Goal: Check status: Check status

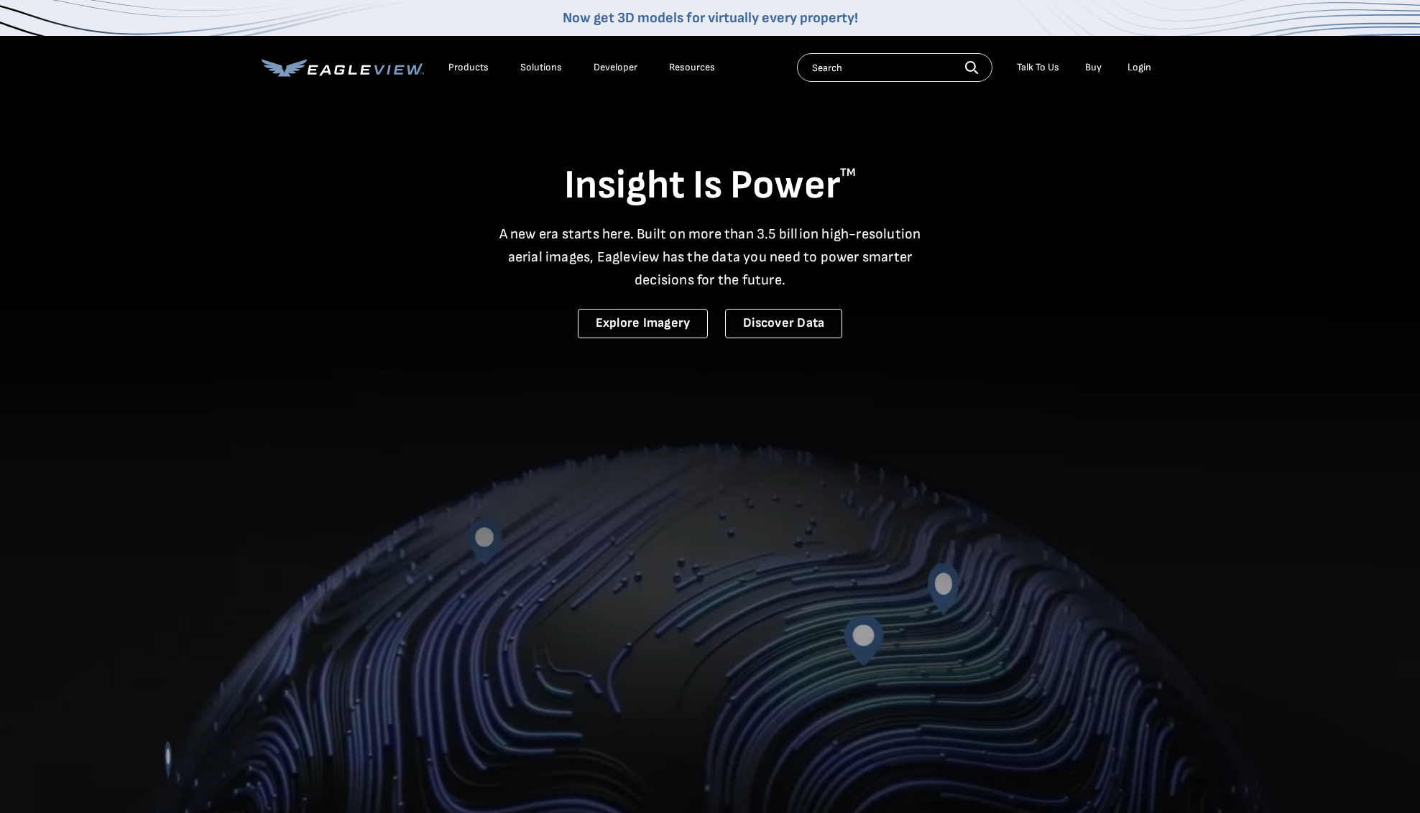
click at [1131, 68] on div "Login" at bounding box center [1139, 67] width 24 height 13
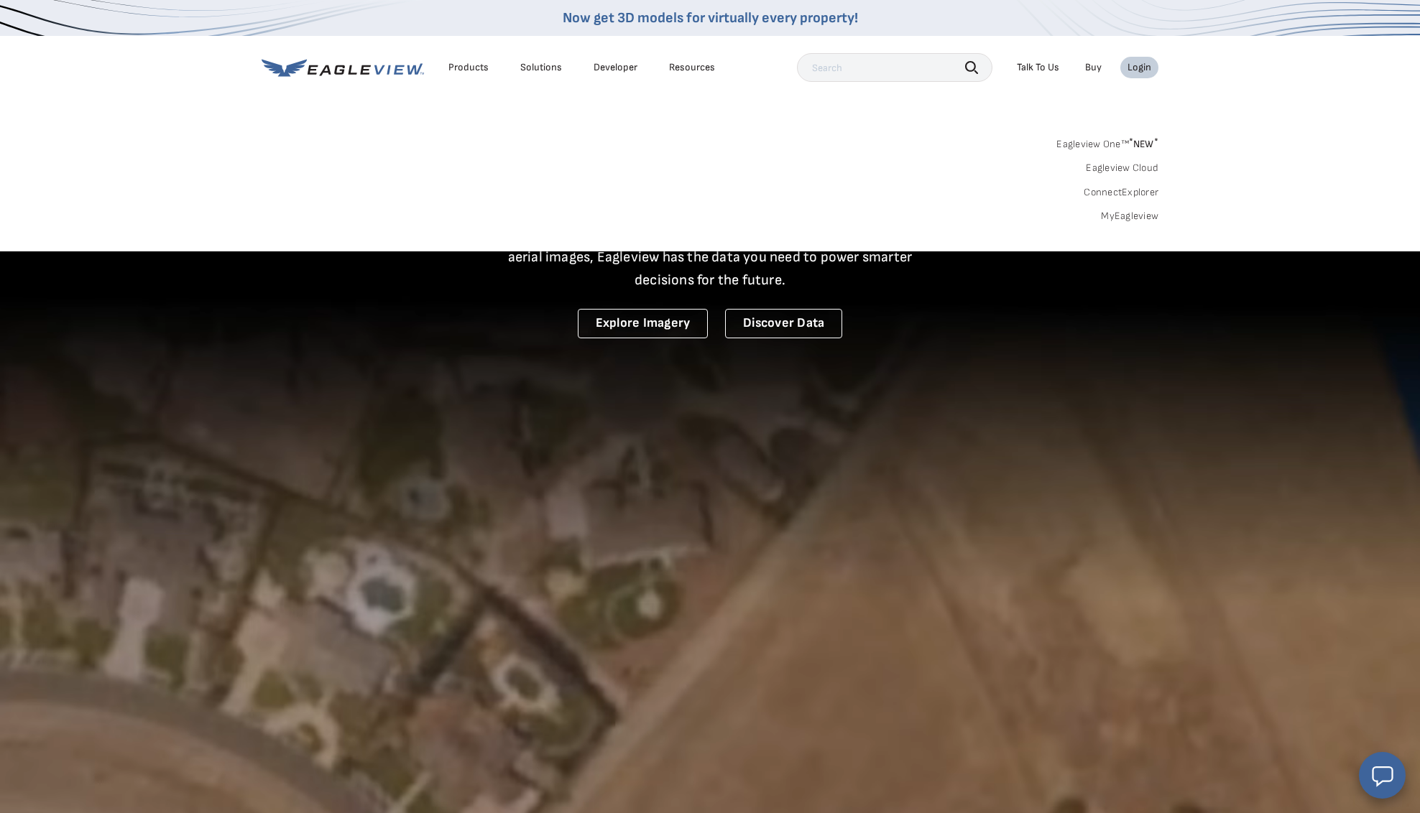
click at [1139, 65] on div "Login" at bounding box center [1139, 67] width 24 height 13
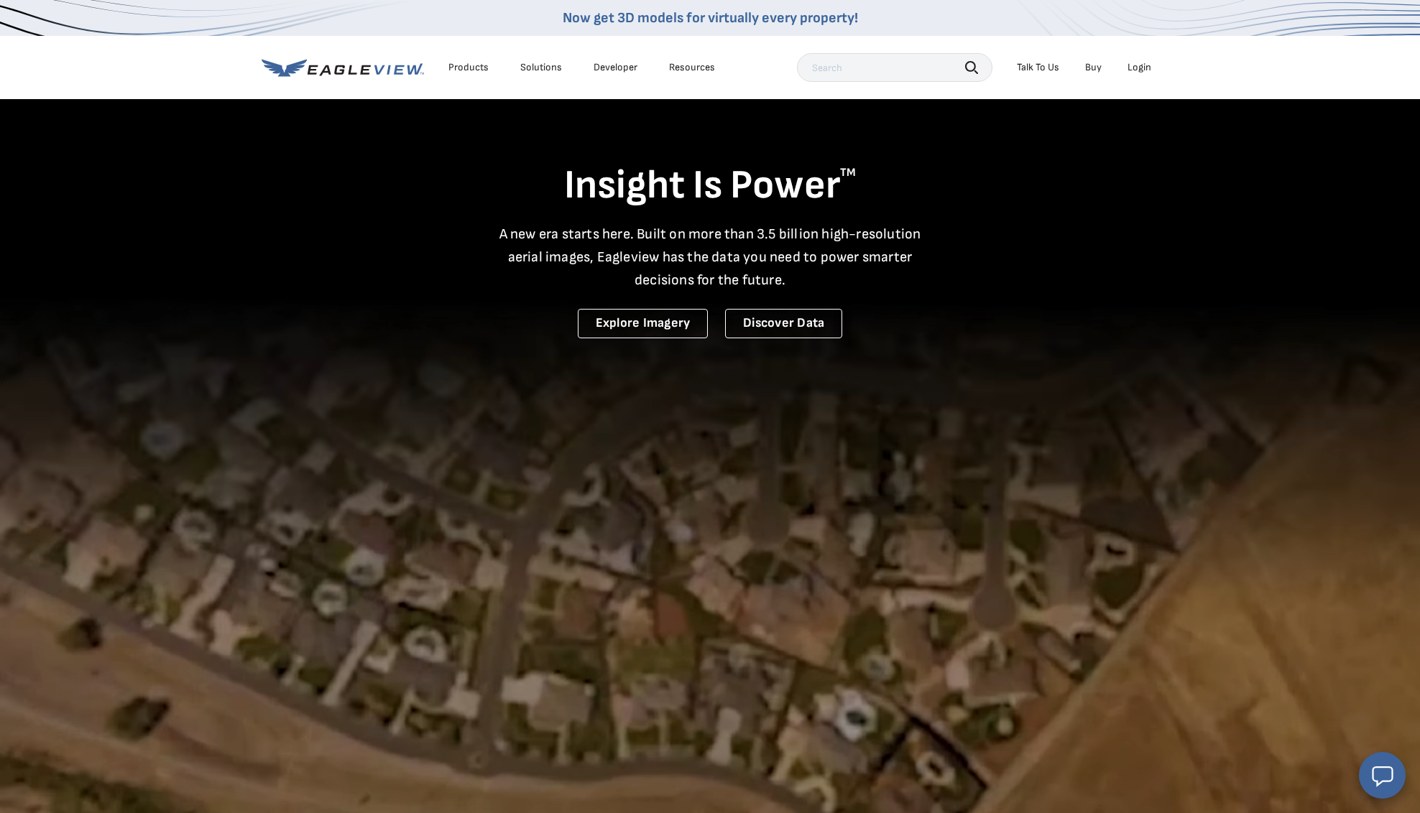
click at [1139, 65] on div "Login" at bounding box center [1139, 67] width 24 height 13
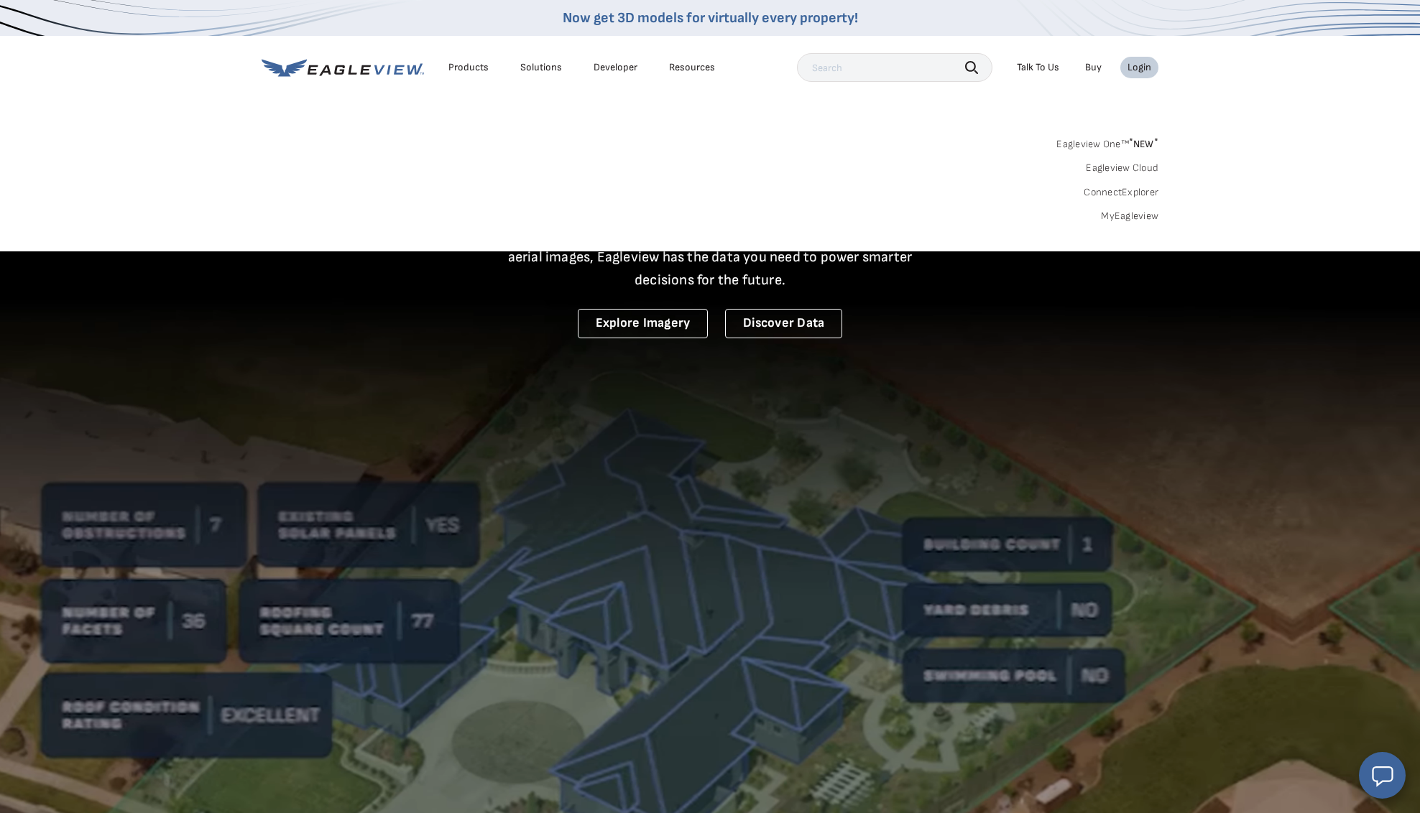
click at [1130, 214] on link "MyEagleview" at bounding box center [1129, 216] width 57 height 13
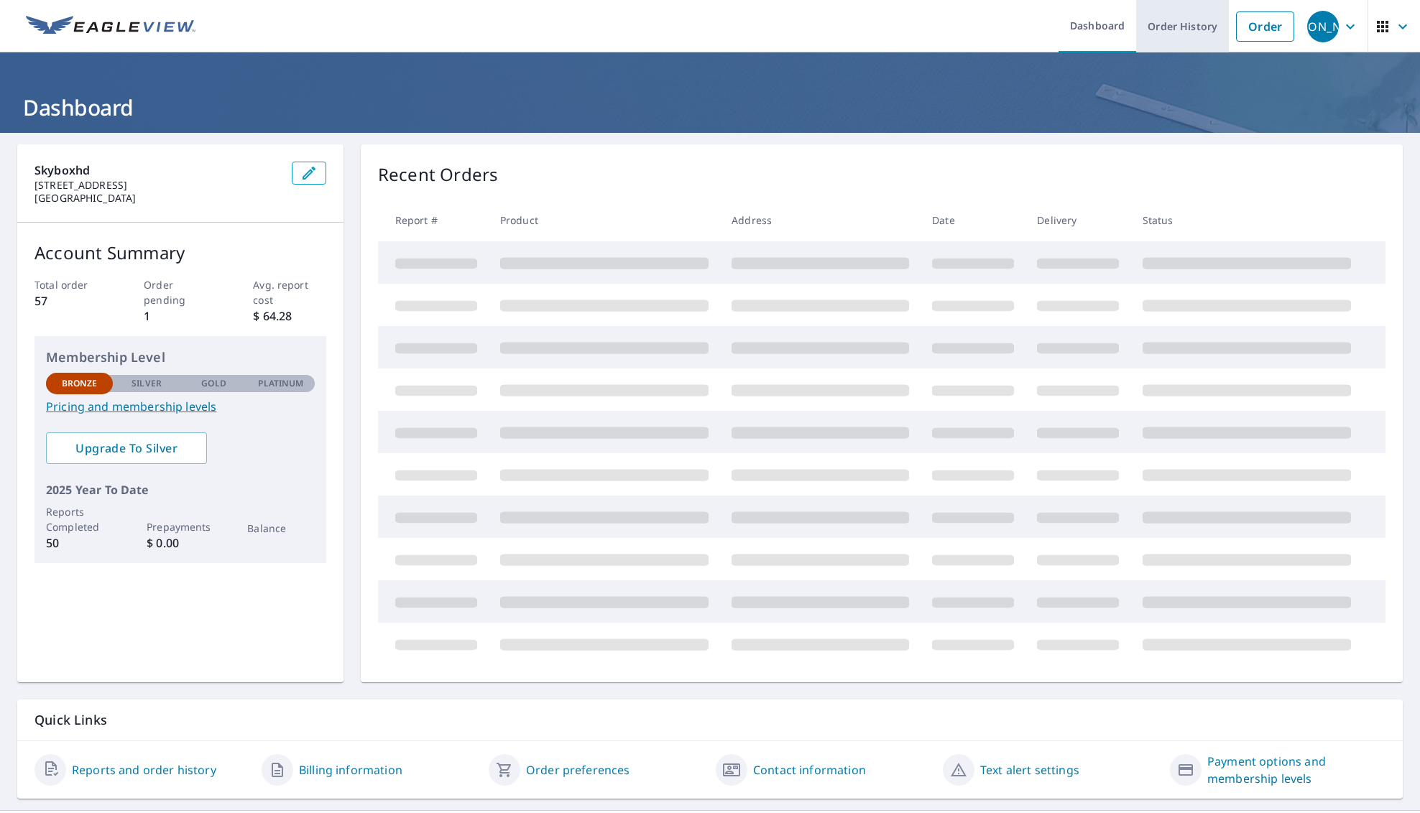
click at [1172, 23] on link "Order History" at bounding box center [1182, 26] width 93 height 52
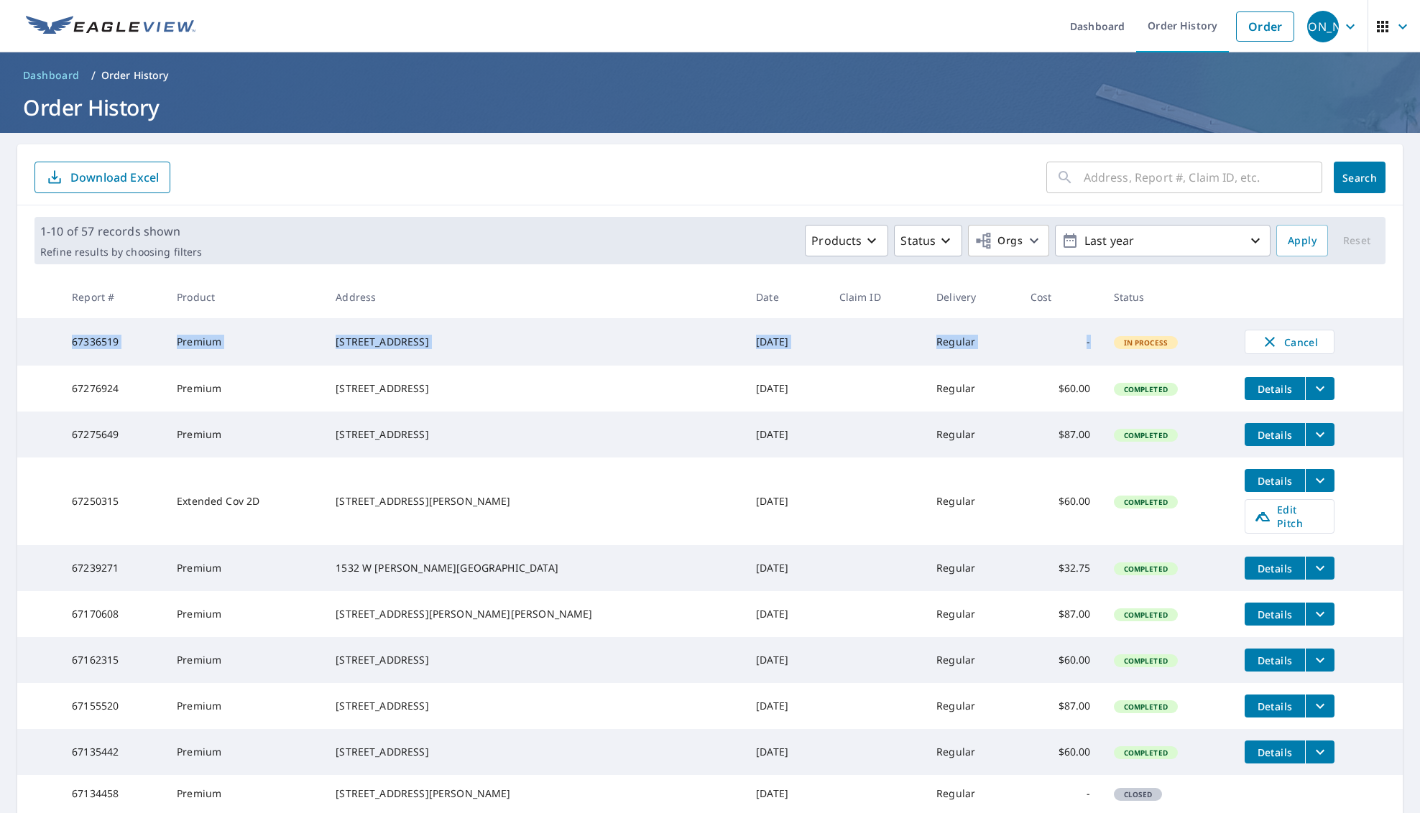
drag, startPoint x: 1064, startPoint y: 343, endPoint x: 66, endPoint y: 343, distance: 997.8
click at [66, 343] on tr "67336519 Premium [STREET_ADDRESS] [DATE] Regular - In Process Cancel" at bounding box center [709, 341] width 1385 height 47
copy tr "67336519 Premium [STREET_ADDRESS] [DATE] Regular -"
drag, startPoint x: 365, startPoint y: 499, endPoint x: 471, endPoint y: 501, distance: 106.3
click at [471, 501] on div "6440 Westwind Dr Springfield, IL 62711" at bounding box center [533, 501] width 397 height 14
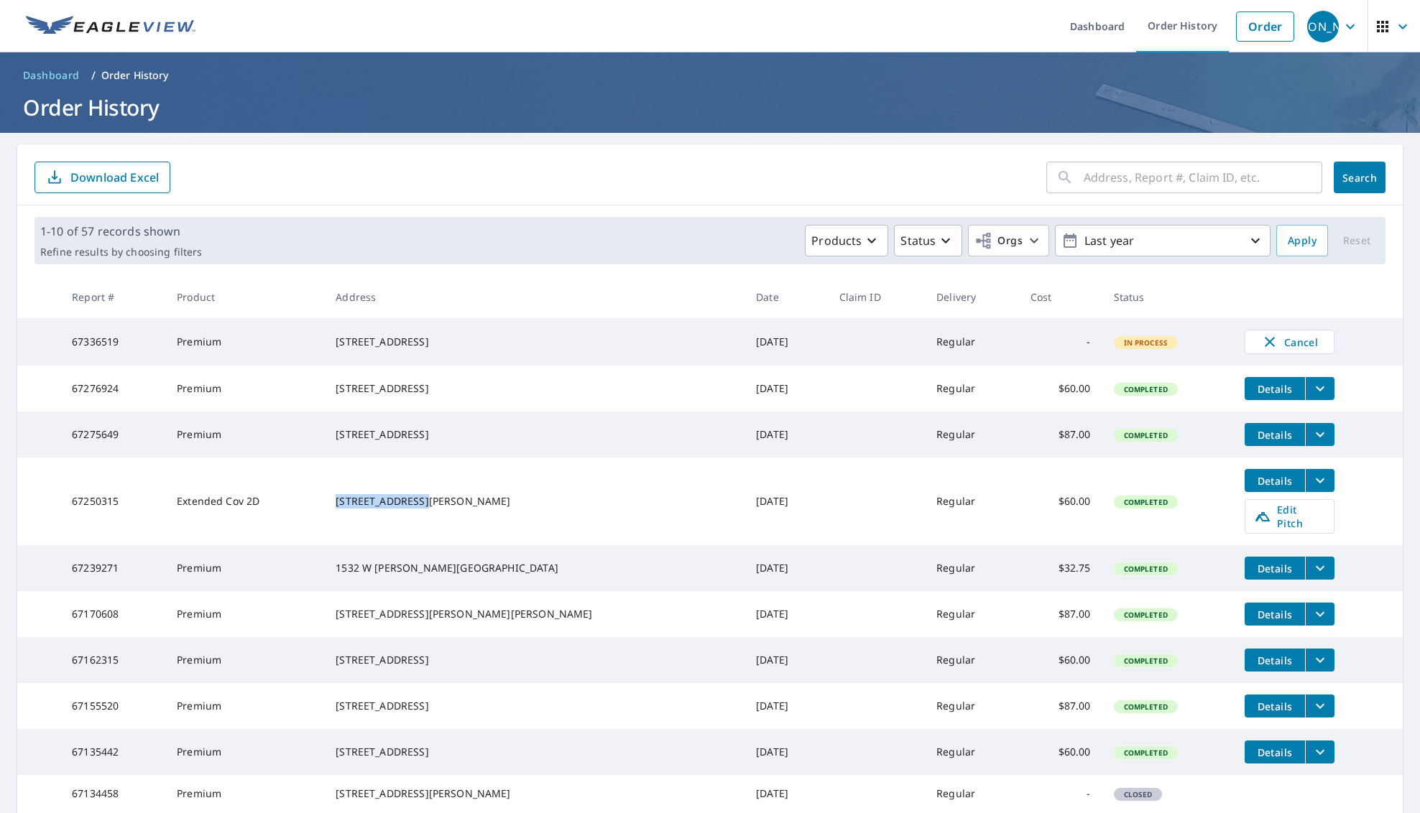
copy div "6440 Westwind Dr"
click at [528, 280] on th "Address" at bounding box center [534, 297] width 420 height 42
